Goal: Information Seeking & Learning: Learn about a topic

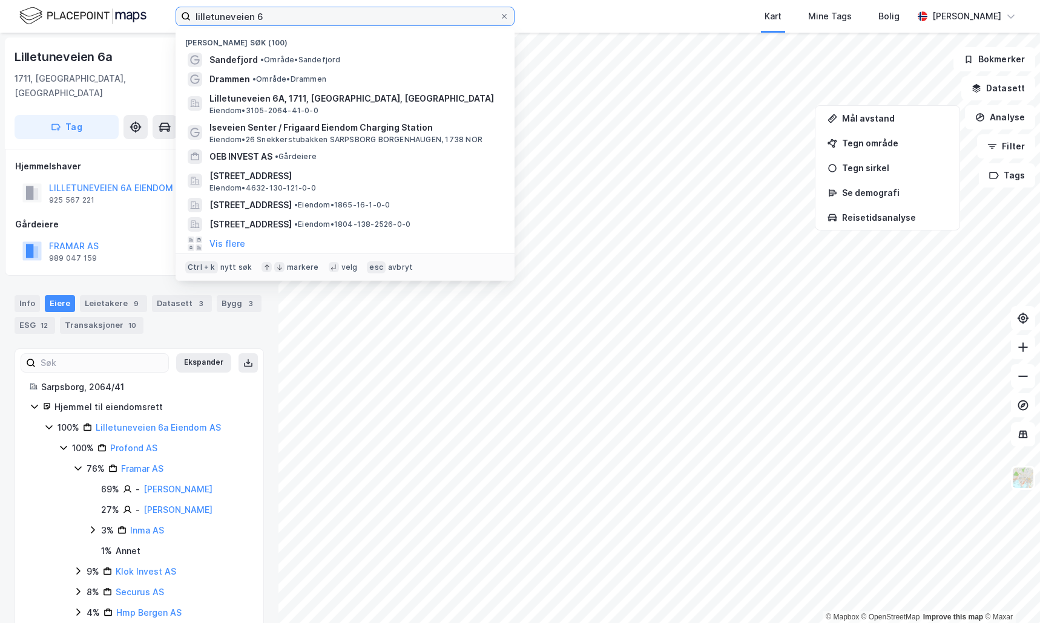
drag, startPoint x: 281, startPoint y: 16, endPoint x: 167, endPoint y: 15, distance: 113.8
click at [167, 15] on div "lilletuneveien 6 Nylige søk (100) [GEOGRAPHIC_DATA] • Område • Sandefjord Dramm…" at bounding box center [520, 16] width 1040 height 33
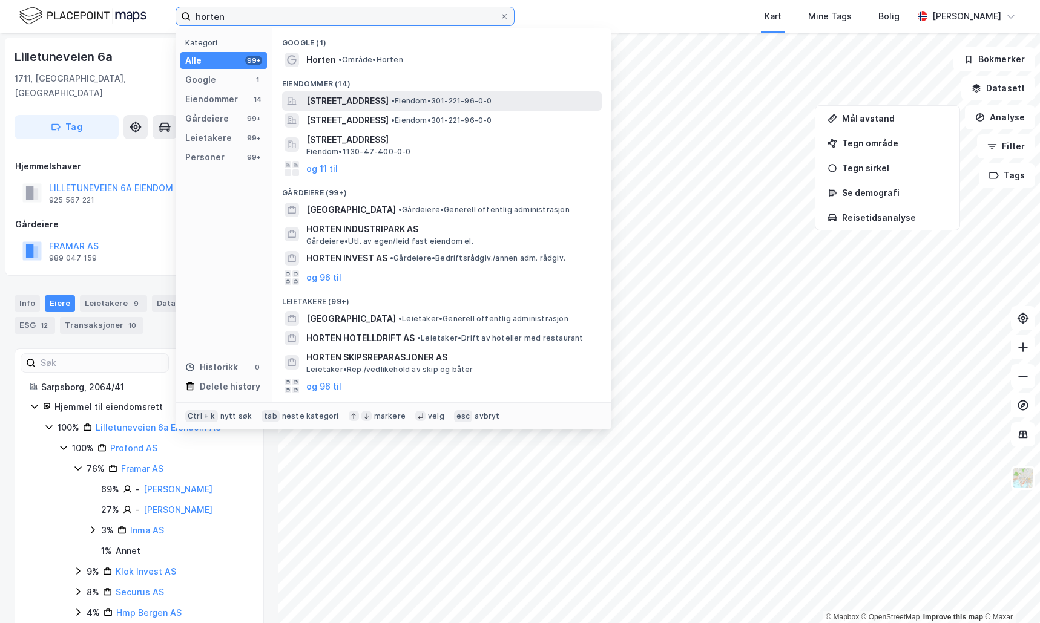
type input "horten"
click at [325, 100] on span "[STREET_ADDRESS]" at bounding box center [347, 101] width 82 height 15
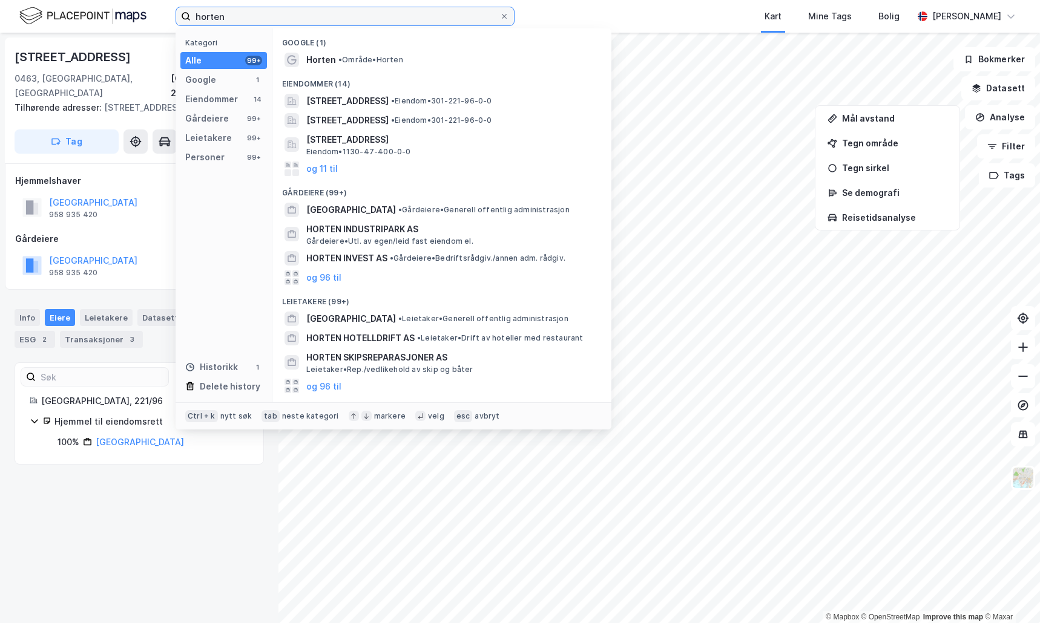
click at [261, 21] on input "horten" at bounding box center [345, 16] width 309 height 18
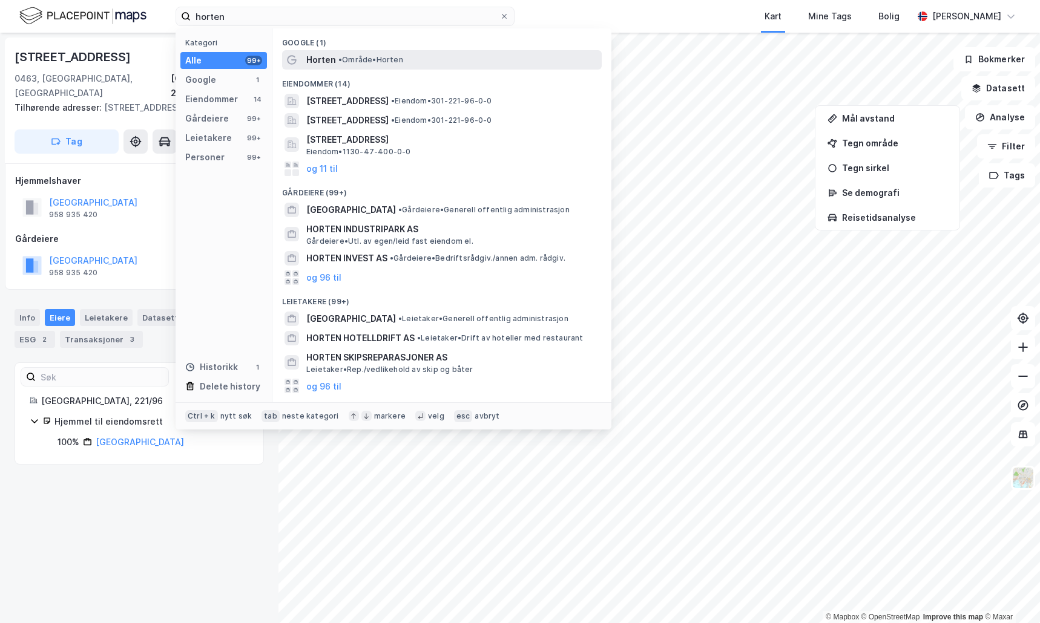
click at [324, 59] on span "Horten" at bounding box center [321, 60] width 30 height 15
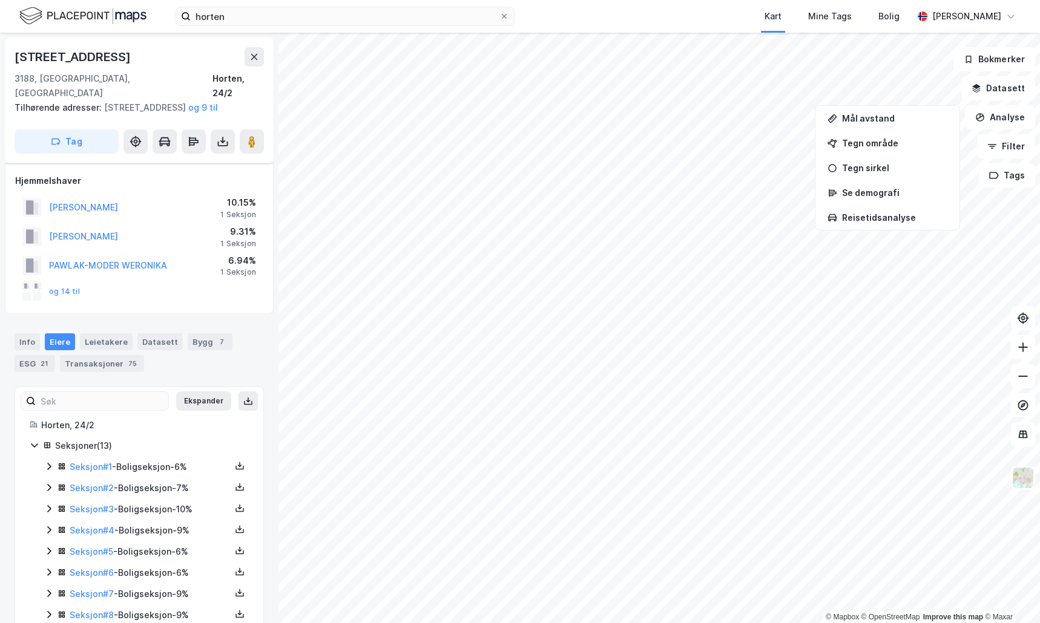
scroll to position [23, 0]
